Goal: Leave review/rating: Share an evaluation or opinion about a product, service, or content

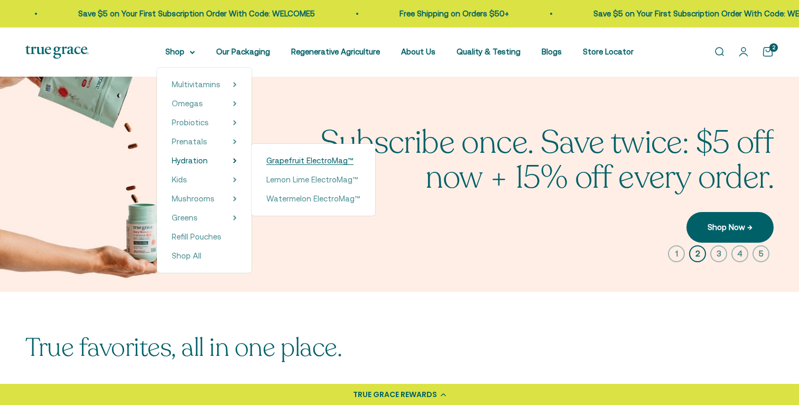
click at [290, 161] on span "Grapefruit ElectroMag™" at bounding box center [309, 160] width 87 height 9
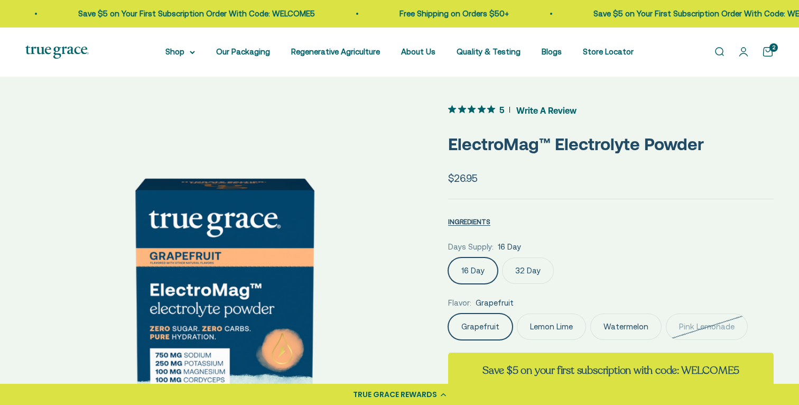
click at [547, 110] on span "Write A Review" at bounding box center [546, 110] width 60 height 16
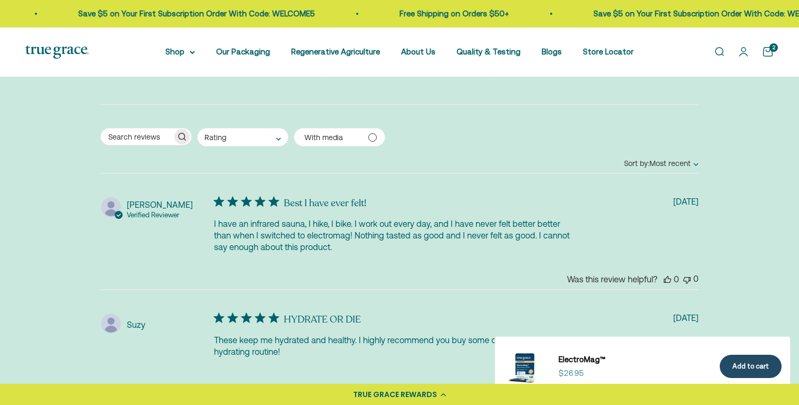
scroll to position [2427, 0]
click at [663, 278] on icon "This review was helpful" at bounding box center [666, 278] width 7 height 7
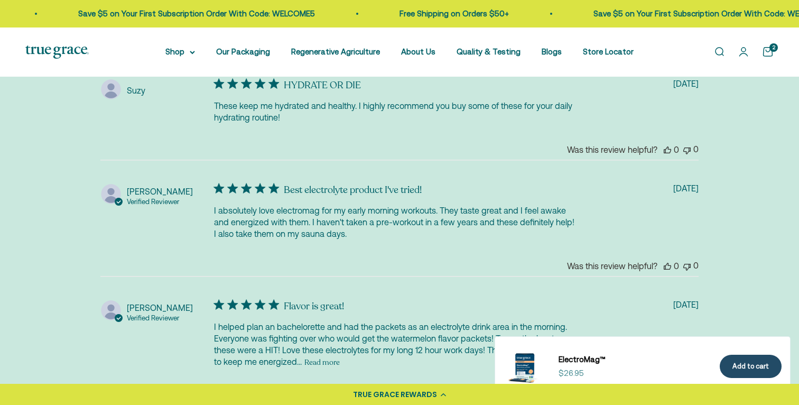
scroll to position [2661, 0]
click at [664, 264] on icon "This review was helpful" at bounding box center [666, 264] width 7 height 7
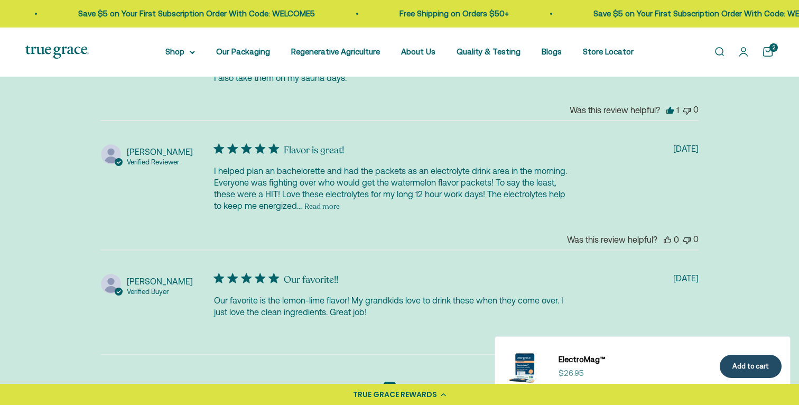
scroll to position [2817, 0]
click at [669, 237] on icon "This review was helpful" at bounding box center [666, 238] width 7 height 7
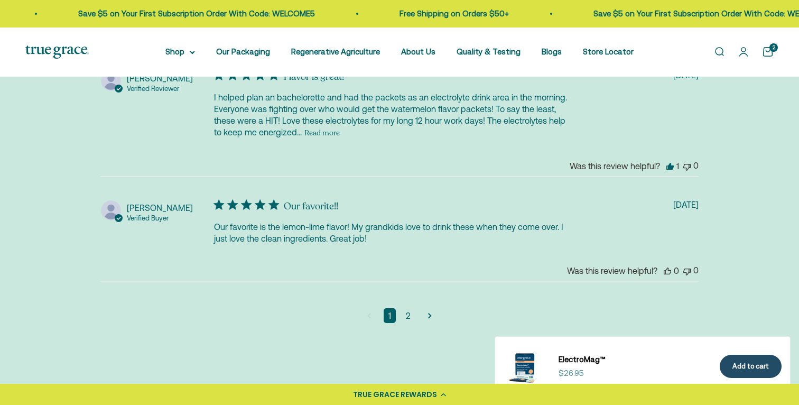
scroll to position [2890, 0]
click at [668, 270] on icon "This review was helpful" at bounding box center [666, 269] width 7 height 7
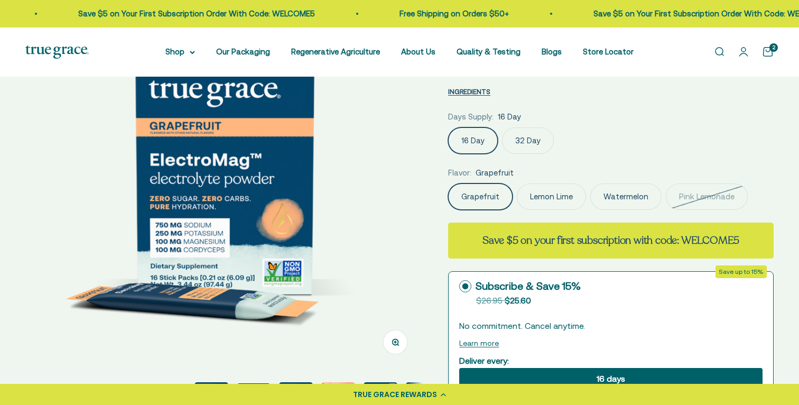
scroll to position [0, 0]
